Goal: Transaction & Acquisition: Purchase product/service

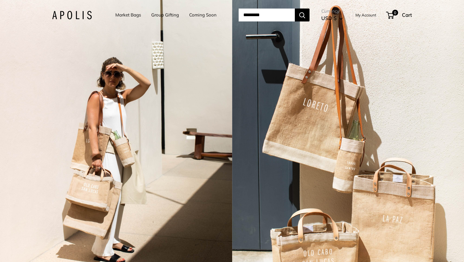
click at [120, 15] on link "Market Bags" at bounding box center [128, 15] width 26 height 8
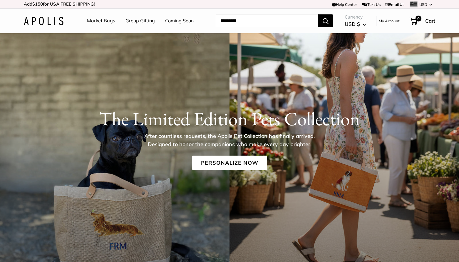
click at [143, 21] on link "Group Gifting" at bounding box center [140, 20] width 29 height 9
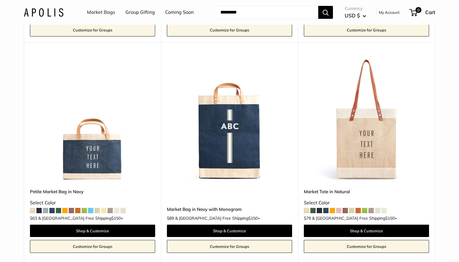
scroll to position [1358, 0]
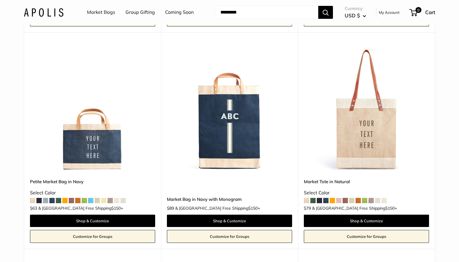
click at [84, 234] on link "Customize for Groups" at bounding box center [92, 236] width 125 height 13
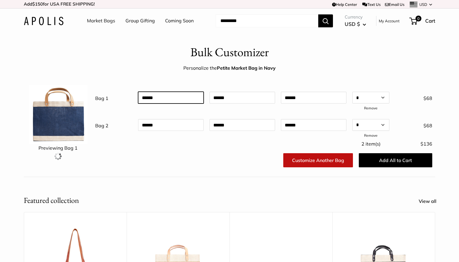
click at [164, 99] on input "text" at bounding box center [171, 98] width 66 height 12
type input "*********"
click at [371, 134] on link "Remove" at bounding box center [371, 135] width 14 height 4
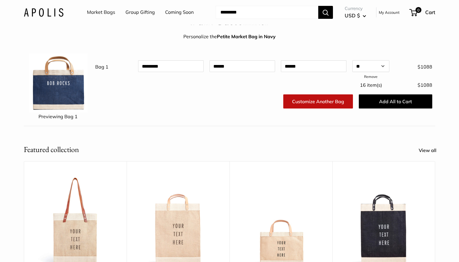
scroll to position [37, 0]
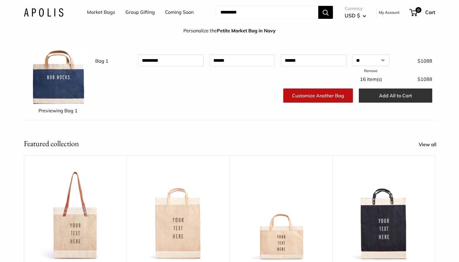
click at [398, 95] on button "Add All to Cart" at bounding box center [396, 96] width 74 height 14
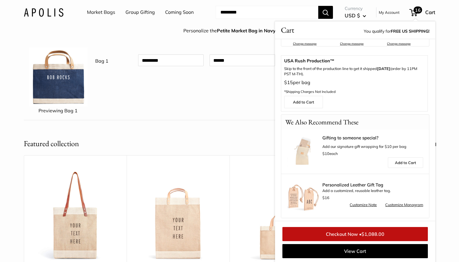
scroll to position [140, 0]
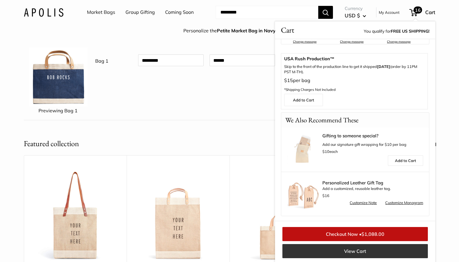
click at [338, 249] on link "View Cart" at bounding box center [356, 251] width 146 height 14
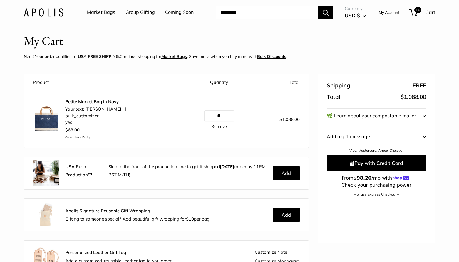
scroll to position [13, 0]
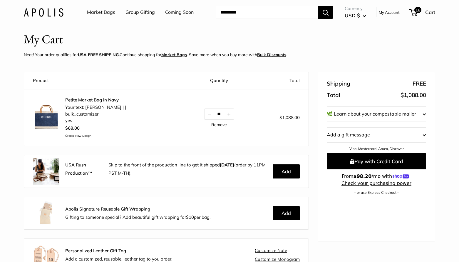
click at [275, 54] on u "Bulk Discounts" at bounding box center [271, 54] width 29 height 5
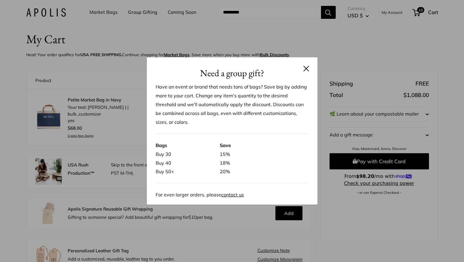
click at [305, 70] on button at bounding box center [306, 69] width 6 height 6
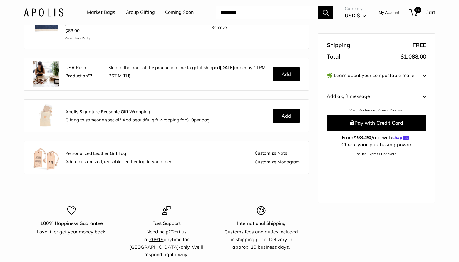
scroll to position [106, 0]
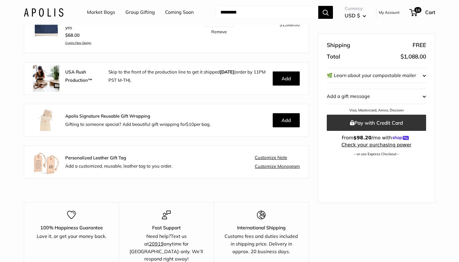
click at [367, 120] on button "Pay with Credit Card" at bounding box center [376, 123] width 99 height 16
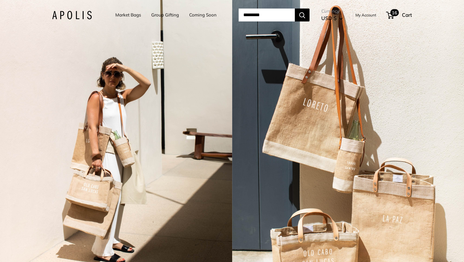
click at [399, 14] on span "16" at bounding box center [394, 12] width 9 height 7
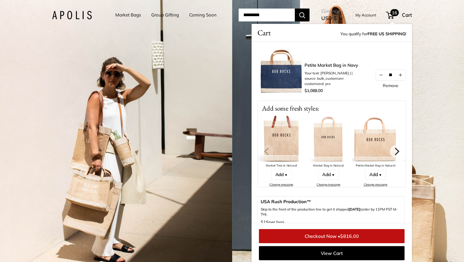
click at [412, 14] on span "Cart" at bounding box center [407, 15] width 10 height 6
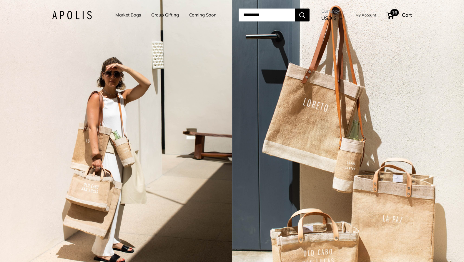
click at [399, 14] on span "16" at bounding box center [394, 12] width 9 height 7
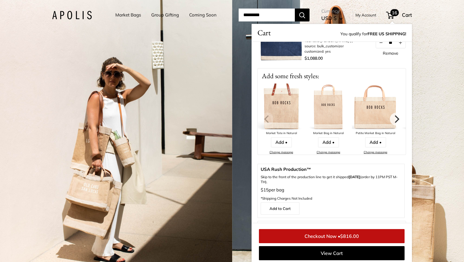
scroll to position [34, 0]
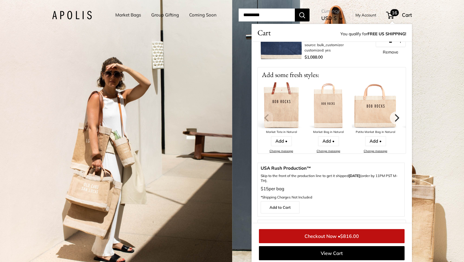
click at [337, 236] on link "Checkout Now • $816.00" at bounding box center [332, 236] width 146 height 14
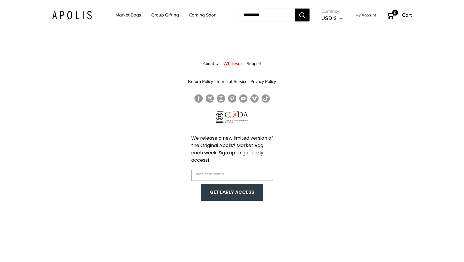
click at [72, 15] on img at bounding box center [72, 15] width 40 height 9
click at [210, 65] on link "About Us" at bounding box center [212, 63] width 18 height 11
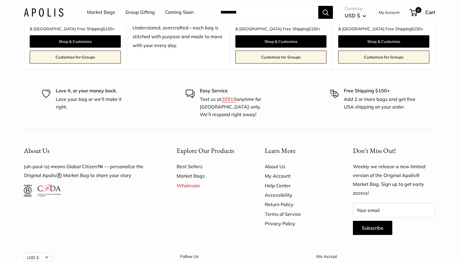
scroll to position [1634, 0]
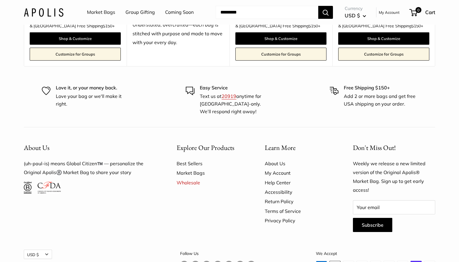
click at [275, 159] on link "About Us" at bounding box center [299, 163] width 68 height 9
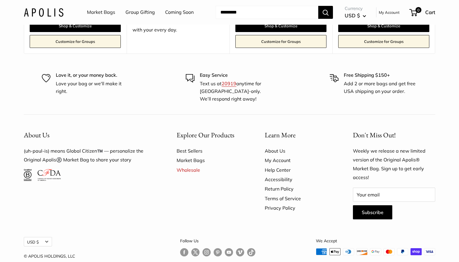
scroll to position [1646, 0]
